Goal: Task Accomplishment & Management: Complete application form

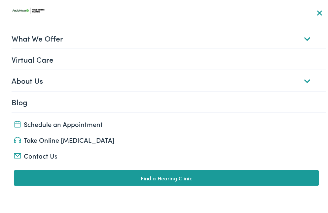
click at [54, 80] on link "About Us" at bounding box center [169, 79] width 314 height 20
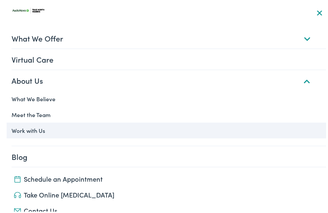
click at [40, 132] on link "Work with Us" at bounding box center [166, 129] width 319 height 16
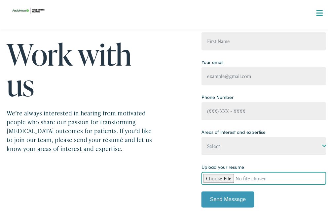
scroll to position [59, 0]
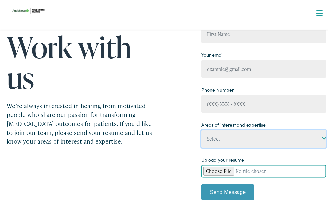
click at [318, 139] on select "Select State-licensed audiologist State-licensed hearing instrument specialist …" at bounding box center [263, 137] width 124 height 18
select select "Front office/patient care coordinator"
click at [201, 146] on select "Select State-licensed audiologist State-licensed hearing instrument specialist …" at bounding box center [263, 137] width 124 height 18
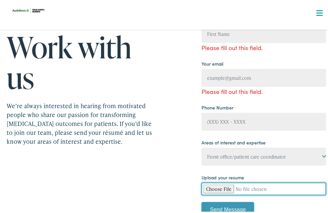
click at [219, 188] on input "Contact form" at bounding box center [263, 187] width 124 height 13
type input "C:\fakepath\Lisa_Lynch_Resume_New_Sept_25_2025.pdf"
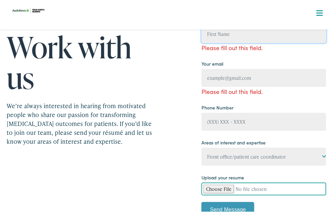
click at [237, 30] on input "Contact form" at bounding box center [263, 32] width 124 height 18
click at [237, 30] on input "L" at bounding box center [263, 32] width 124 height 18
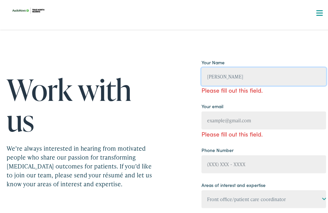
scroll to position [16, 0]
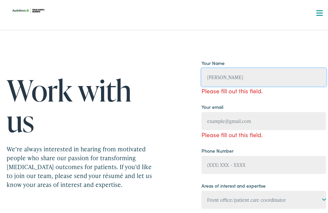
type input "Lisa Lynch"
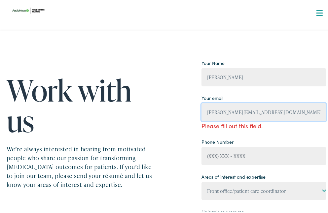
type input "lynch.lisa324@yahoo.com"
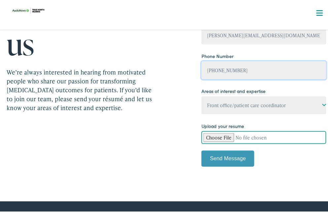
scroll to position [95, 0]
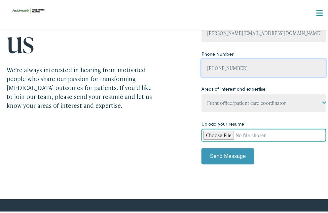
type input "(860) 671-9181"
